Goal: Task Accomplishment & Management: Manage account settings

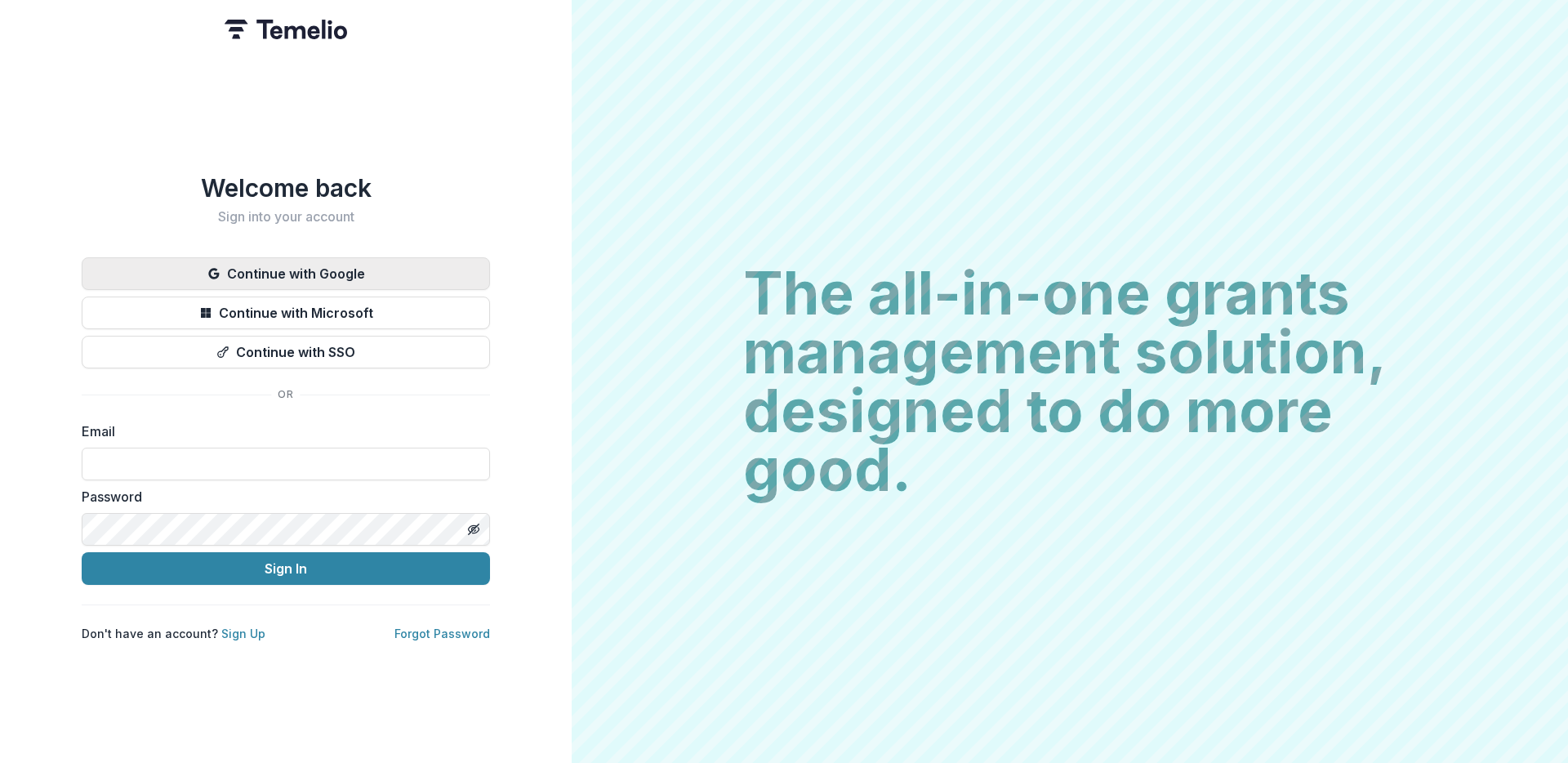
click at [409, 263] on button "Continue with Google" at bounding box center [286, 273] width 409 height 33
click at [410, 263] on button "Continue with Google" at bounding box center [286, 273] width 409 height 33
click at [377, 277] on button "Continue with Google" at bounding box center [286, 273] width 409 height 33
click at [342, 259] on button "Continue with Google" at bounding box center [286, 273] width 409 height 33
